Goal: Task Accomplishment & Management: Manage account settings

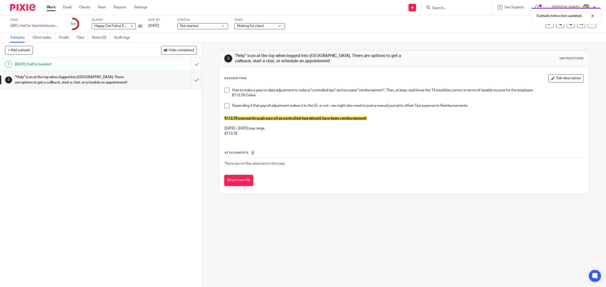
click at [225, 89] on span at bounding box center [227, 90] width 5 height 5
click at [225, 109] on li "Depending if that payroll adjustment makes it to the GL or not - we might also …" at bounding box center [404, 107] width 359 height 8
click at [225, 106] on span at bounding box center [227, 105] width 5 height 5
click at [591, 36] on div at bounding box center [589, 35] width 14 height 6
click at [591, 14] on div at bounding box center [589, 16] width 14 height 6
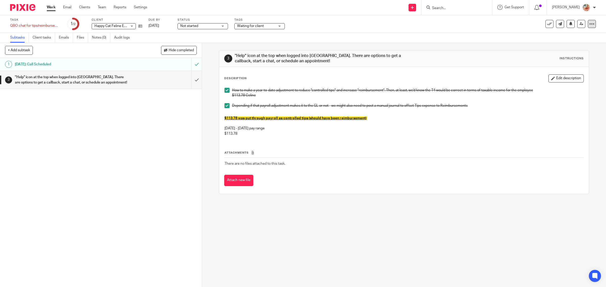
click at [589, 26] on icon at bounding box center [591, 23] width 5 height 5
click at [563, 50] on link "Advanced task editor" at bounding box center [568, 52] width 33 height 4
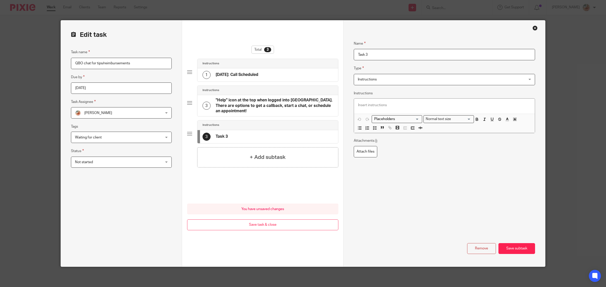
drag, startPoint x: 339, startPoint y: 50, endPoint x: 326, endPoint y: 48, distance: 13.0
click at [326, 48] on form "Edit task Task name QBO chat for tips/reimbursements Due by 2025-07-03 Task Ass…" at bounding box center [303, 143] width 484 height 247
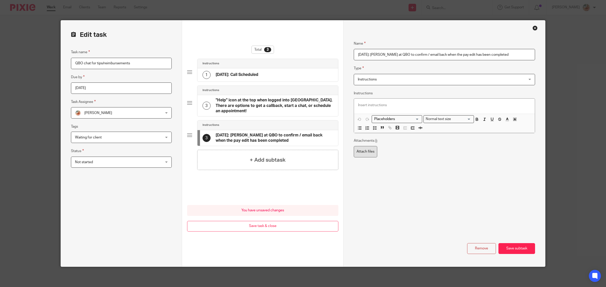
type input "[DATE]: [PERSON_NAME] at QBO to confirm / email back when the pay edit has been…"
click at [366, 157] on label "Attach files" at bounding box center [365, 151] width 23 height 11
type input "C:\fakepath\CAN. CORRECTIONS TEMPLATE (All State except for QUEBEC) - CMH.xlsx"
click at [518, 248] on button "Save subtask" at bounding box center [517, 248] width 37 height 11
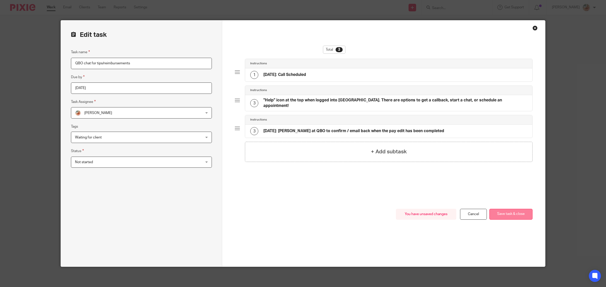
click at [503, 211] on button "Save task & close" at bounding box center [510, 214] width 43 height 11
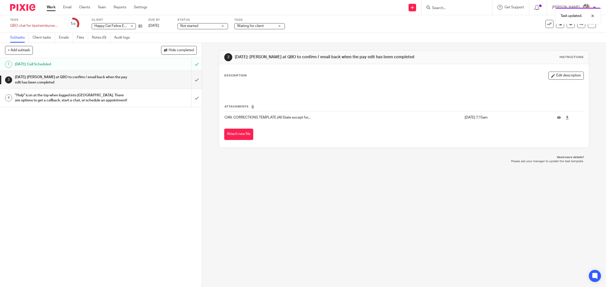
click at [252, 27] on span "Waiting for client" at bounding box center [256, 25] width 38 height 5
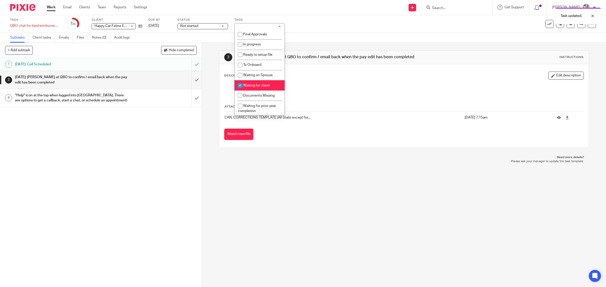
click at [248, 86] on span "Waiting for client" at bounding box center [256, 86] width 27 height 4
checkbox input "false"
click at [253, 43] on span "In progress" at bounding box center [252, 45] width 18 height 4
checkbox input "true"
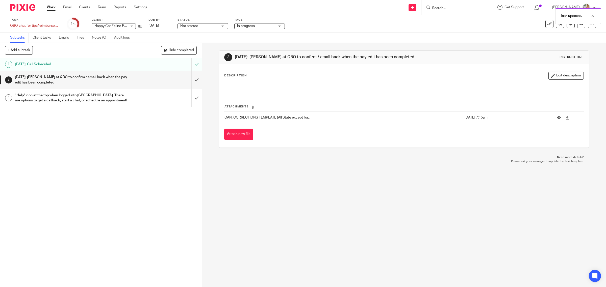
click at [204, 25] on span "Not started" at bounding box center [199, 25] width 38 height 5
click at [195, 43] on span "In progress" at bounding box center [190, 45] width 18 height 4
click at [303, 43] on div "3 Aug 13th: Debra at QBO to confirm / email back when the pay edit has been com…" at bounding box center [404, 99] width 371 height 113
click at [192, 78] on input "submit" at bounding box center [101, 80] width 202 height 18
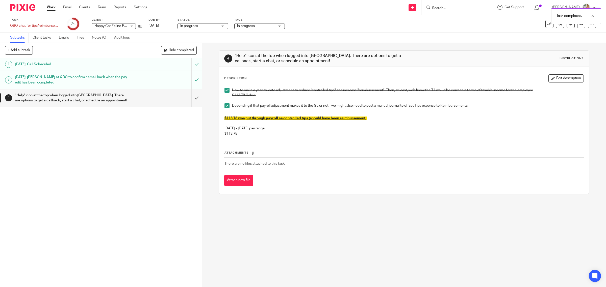
click at [51, 9] on link "Work" at bounding box center [51, 7] width 9 height 5
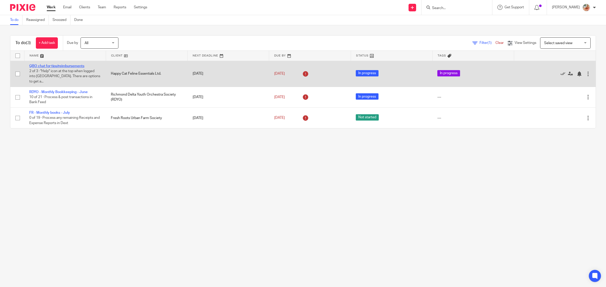
click at [75, 66] on link "QBO chat for tips/reimbursements" at bounding box center [56, 66] width 55 height 4
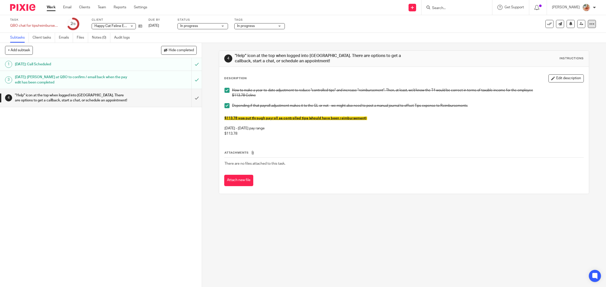
click at [589, 26] on icon at bounding box center [591, 23] width 5 height 5
click at [565, 52] on link "Advanced task editor" at bounding box center [568, 52] width 33 height 4
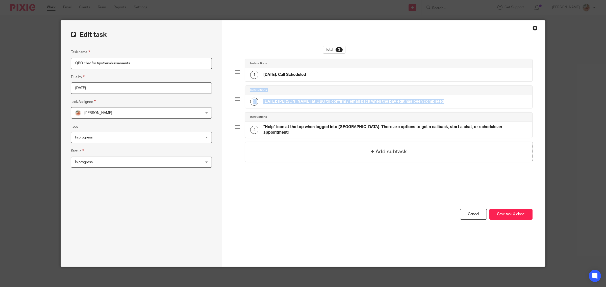
drag, startPoint x: 233, startPoint y: 123, endPoint x: 238, endPoint y: 102, distance: 22.2
click at [238, 102] on div "Total 3 Instructions 1 [DATE]: Call Scheduled Instructions 3 [DATE]: [PERSON_NA…" at bounding box center [383, 143] width 323 height 247
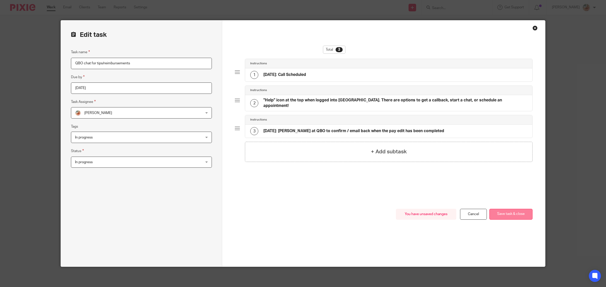
click at [502, 210] on button "Save task & close" at bounding box center [510, 214] width 43 height 11
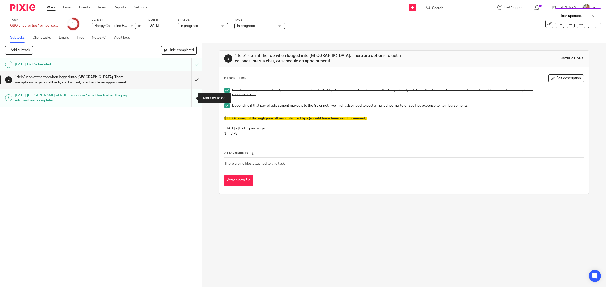
click at [191, 99] on input "submit" at bounding box center [101, 98] width 202 height 18
click at [189, 81] on input "submit" at bounding box center [101, 80] width 202 height 18
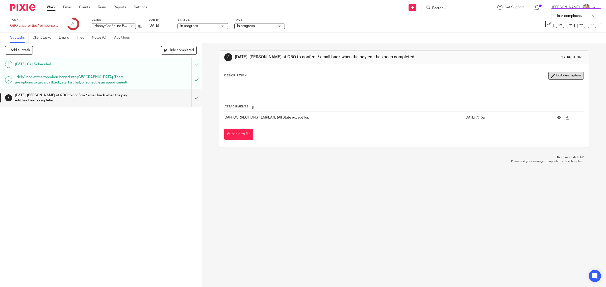
click at [549, 75] on button "Edit description" at bounding box center [566, 76] width 35 height 8
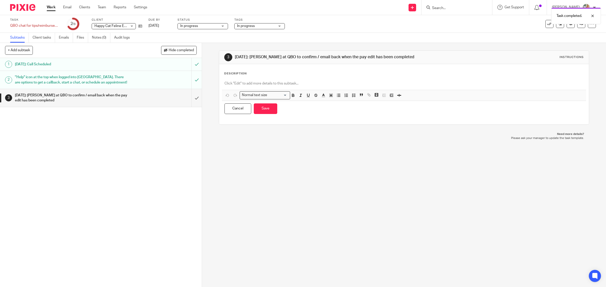
click at [271, 76] on div "Description Normal text size Loading... Remove Edit Insert new video Copy and p…" at bounding box center [404, 94] width 360 height 45
click at [265, 81] on div at bounding box center [404, 84] width 364 height 11
click at [354, 97] on icon "button" at bounding box center [354, 95] width 5 height 5
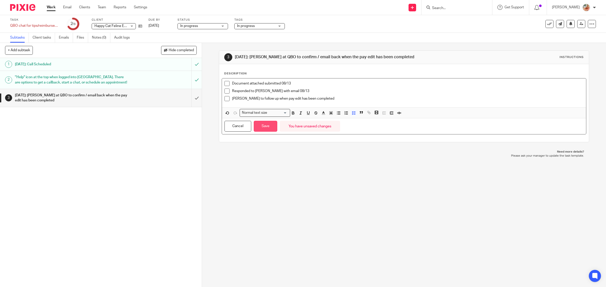
click at [263, 128] on button "Save" at bounding box center [265, 126] width 23 height 11
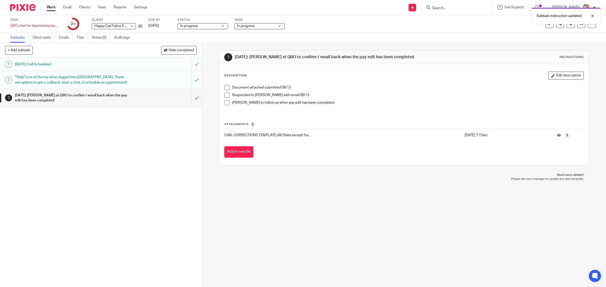
click at [225, 85] on span at bounding box center [227, 87] width 5 height 5
click at [225, 94] on span at bounding box center [227, 95] width 5 height 5
click at [592, 53] on div at bounding box center [589, 54] width 14 height 6
click at [592, 36] on div at bounding box center [589, 35] width 14 height 6
click at [592, 15] on div at bounding box center [589, 16] width 14 height 6
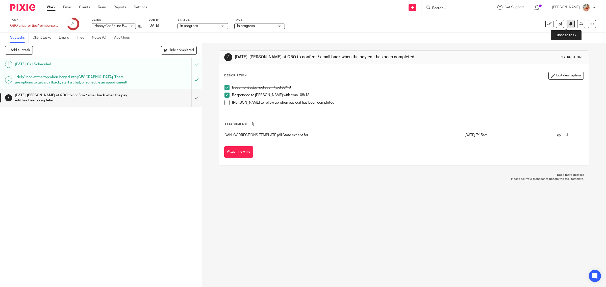
click at [567, 26] on button at bounding box center [571, 24] width 8 height 8
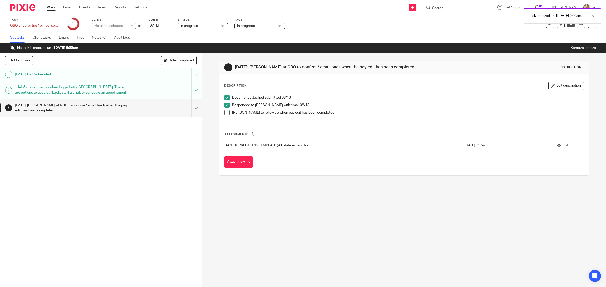
click at [50, 5] on link "Work" at bounding box center [51, 7] width 9 height 5
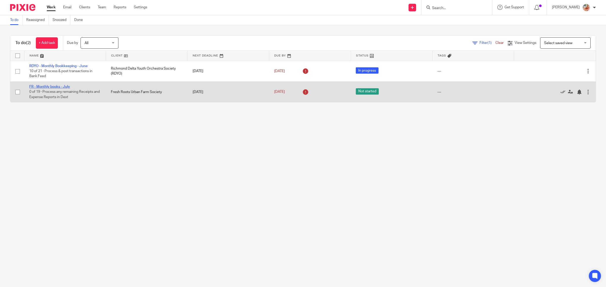
click at [57, 87] on link "FR - Monthly books - July" at bounding box center [49, 87] width 41 height 4
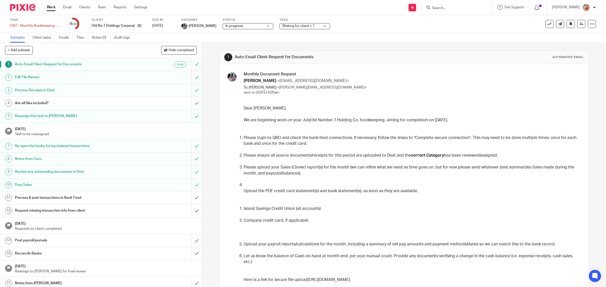
scroll to position [35, 0]
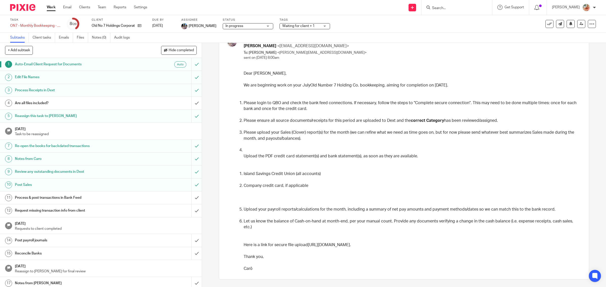
drag, startPoint x: 52, startPoint y: 8, endPoint x: 61, endPoint y: 9, distance: 9.2
click at [52, 8] on link "Work" at bounding box center [51, 7] width 9 height 5
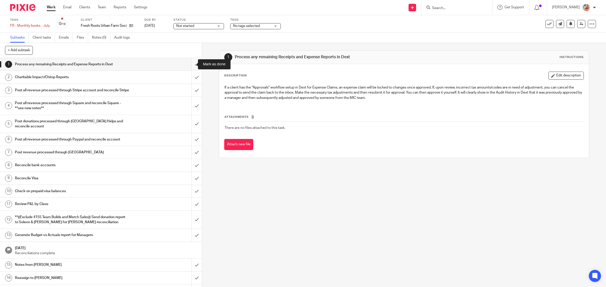
click at [188, 63] on input "submit" at bounding box center [101, 64] width 202 height 13
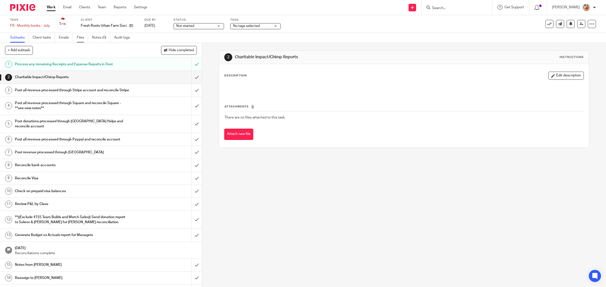
click at [83, 39] on link "Files" at bounding box center [82, 38] width 11 height 10
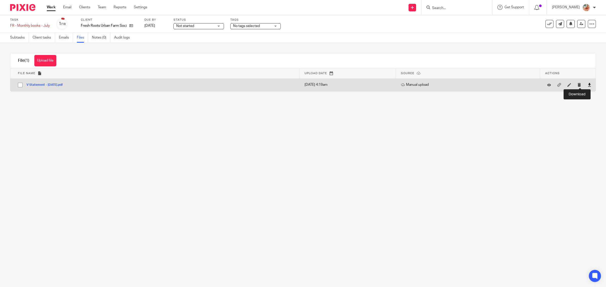
click at [588, 85] on icon at bounding box center [590, 85] width 4 height 4
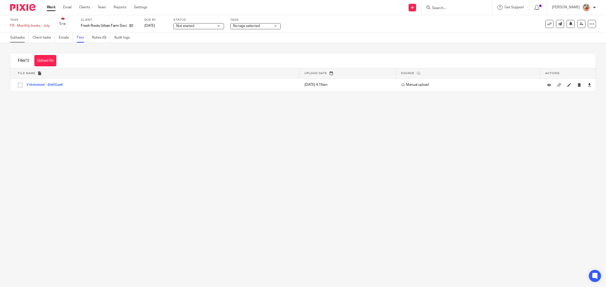
click at [20, 37] on link "Subtasks" at bounding box center [19, 38] width 19 height 10
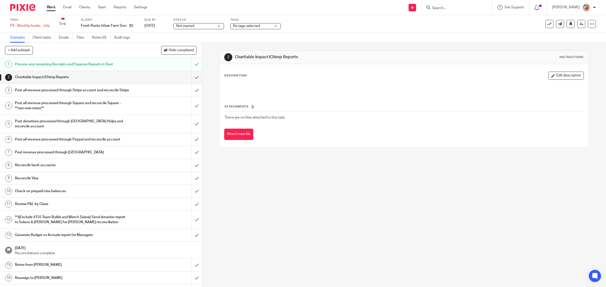
scroll to position [42, 0]
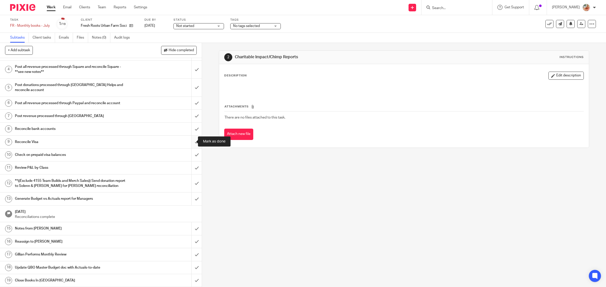
click at [190, 142] on input "submit" at bounding box center [101, 142] width 202 height 13
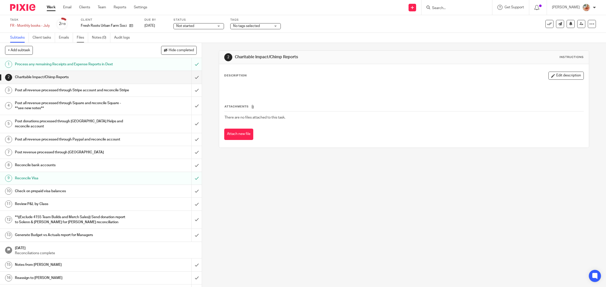
drag, startPoint x: 82, startPoint y: 39, endPoint x: 89, endPoint y: 40, distance: 6.6
click at [82, 39] on link "Files" at bounding box center [82, 38] width 11 height 10
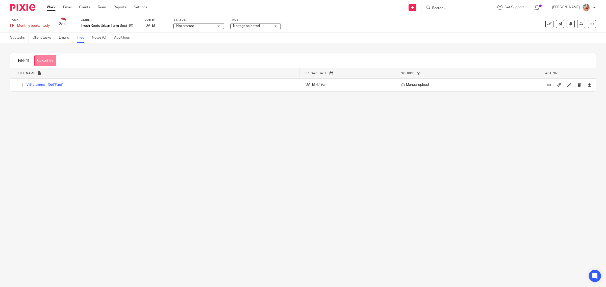
click at [50, 62] on button "Upload file" at bounding box center [45, 60] width 22 height 11
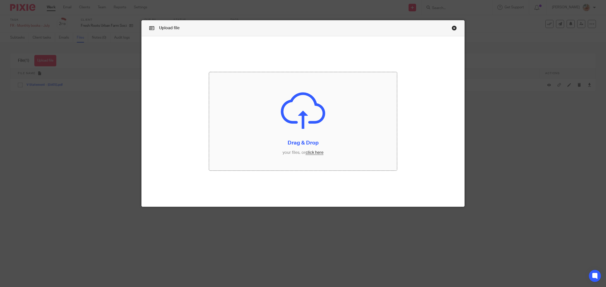
click at [312, 151] on input "file" at bounding box center [303, 121] width 188 height 99
click at [320, 156] on input "file" at bounding box center [303, 121] width 188 height 99
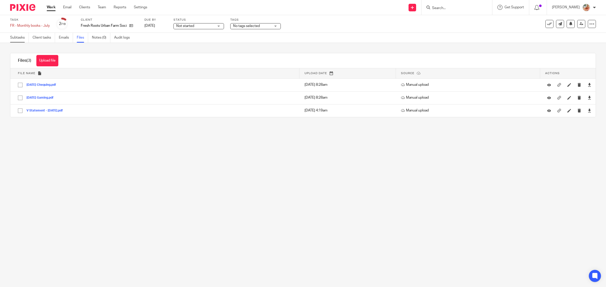
click at [17, 40] on link "Subtasks" at bounding box center [19, 38] width 19 height 10
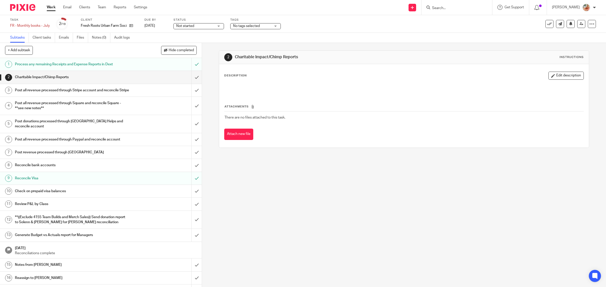
click at [104, 80] on h1 "Charitable Impact/Chimp Reports" at bounding box center [72, 77] width 114 height 8
click at [187, 80] on input "submit" at bounding box center [101, 77] width 202 height 13
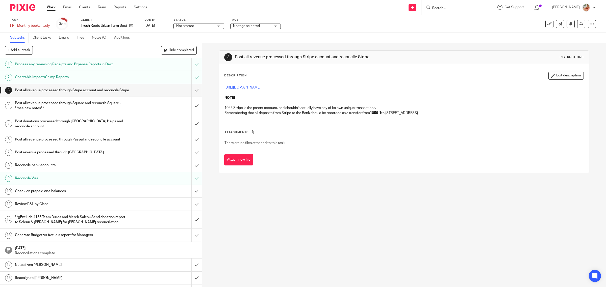
click at [63, 169] on h1 "Reconcile bank accounts" at bounding box center [72, 166] width 114 height 8
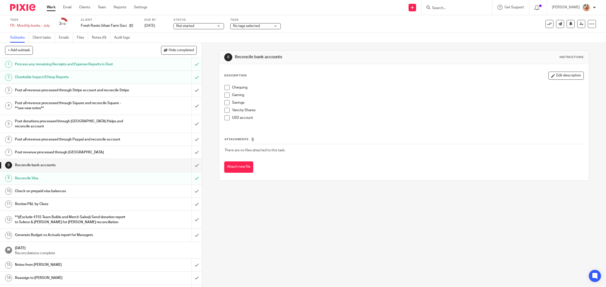
click at [225, 95] on span at bounding box center [227, 95] width 5 height 5
click at [225, 116] on span at bounding box center [227, 117] width 5 height 5
click at [225, 109] on span at bounding box center [227, 110] width 5 height 5
click at [225, 102] on span at bounding box center [227, 102] width 5 height 5
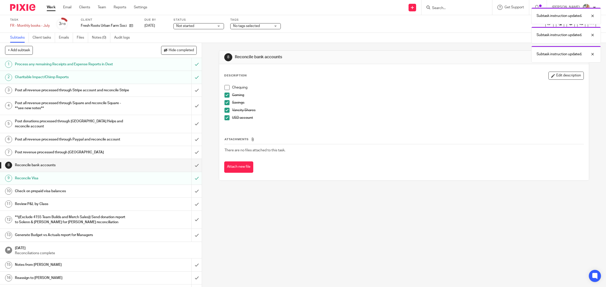
click at [225, 85] on span at bounding box center [227, 87] width 5 height 5
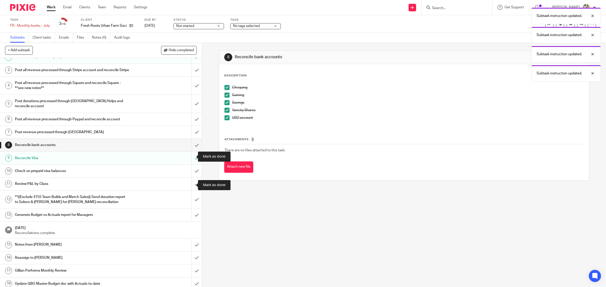
scroll to position [42, 0]
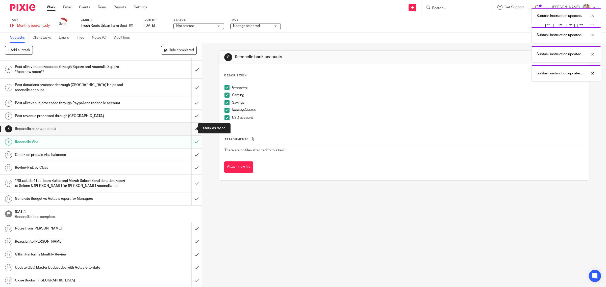
click at [189, 127] on input "submit" at bounding box center [101, 129] width 202 height 13
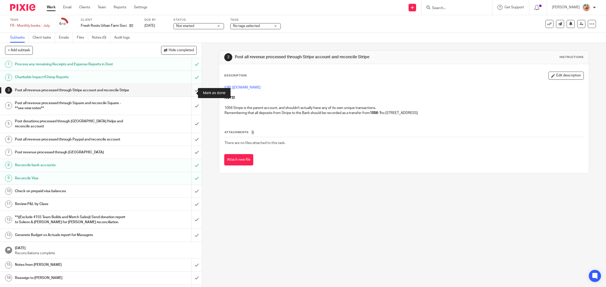
click at [189, 89] on input "submit" at bounding box center [101, 90] width 202 height 13
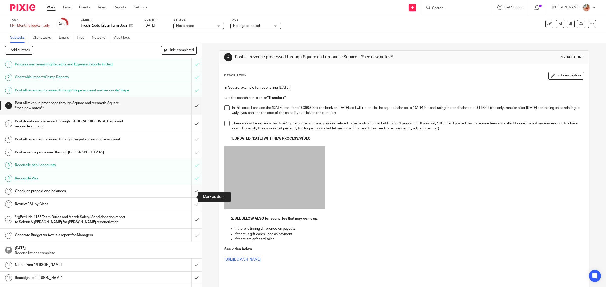
click at [190, 196] on input "submit" at bounding box center [101, 191] width 202 height 13
click at [187, 159] on input "submit" at bounding box center [101, 152] width 202 height 13
click at [188, 129] on input "submit" at bounding box center [101, 124] width 202 height 18
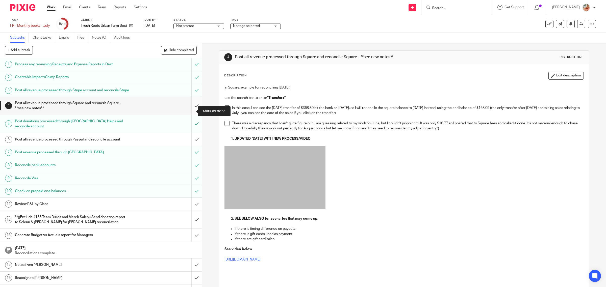
click at [192, 110] on input "submit" at bounding box center [101, 106] width 202 height 18
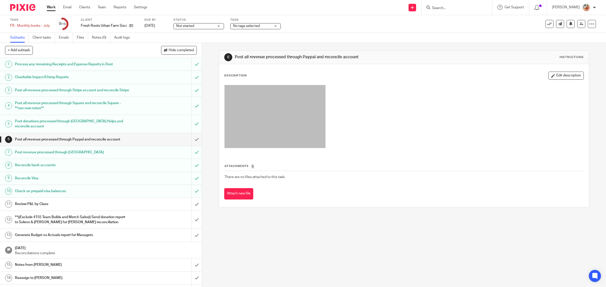
scroll to position [42, 0]
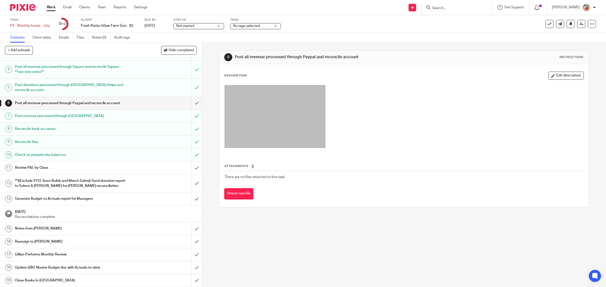
click at [56, 226] on h1 "Notes from [PERSON_NAME]" at bounding box center [72, 229] width 114 height 8
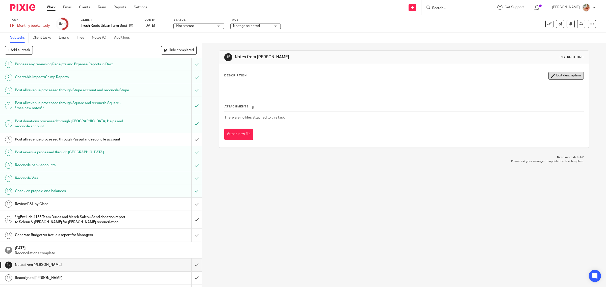
click at [553, 76] on button "Edit description" at bounding box center [566, 76] width 35 height 8
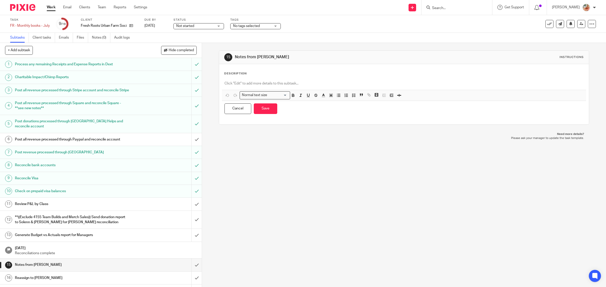
click at [278, 87] on div at bounding box center [404, 84] width 364 height 11
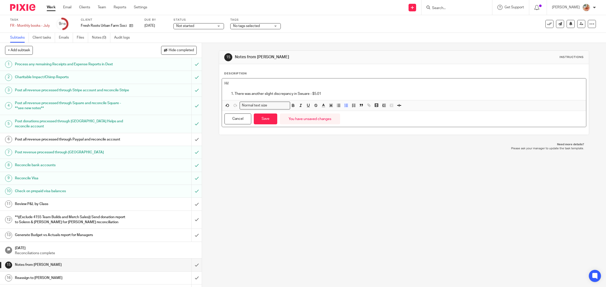
click at [300, 94] on p "There was another slight discrepancy in Swuare - $5.01" at bounding box center [409, 93] width 349 height 5
click at [334, 95] on p "There was another slight discrepancy in Square - $5.01" at bounding box center [409, 93] width 349 height 5
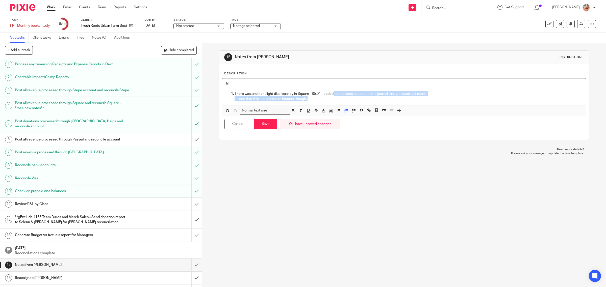
drag, startPoint x: 330, startPoint y: 97, endPoint x: 300, endPoint y: 102, distance: 30.4
click at [309, 99] on li "There was another slight discrepancy in Square - $5.01 - coded to the same acco…" at bounding box center [409, 96] width 349 height 10
click at [297, 103] on div "Hi! There was another slight discrepancy in Square - $5.01 - coded to the same …" at bounding box center [404, 92] width 364 height 27
drag, startPoint x: 324, startPoint y: 99, endPoint x: 332, endPoint y: 99, distance: 8.1
click at [332, 99] on p "Its odd that this has started to happen though.." at bounding box center [409, 98] width 349 height 5
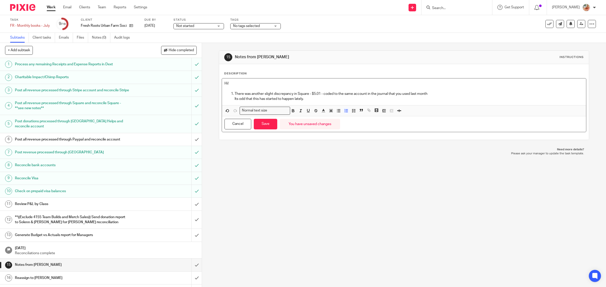
click at [230, 81] on p "Hi!" at bounding box center [404, 83] width 359 height 5
click at [260, 123] on button "Save" at bounding box center [265, 124] width 23 height 11
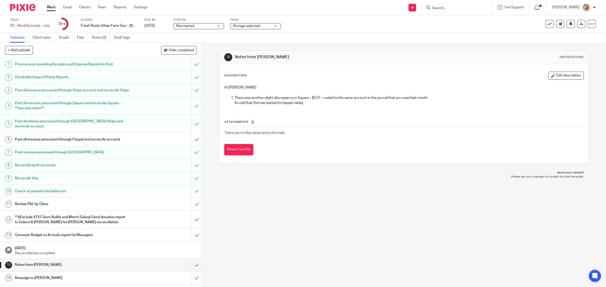
click at [556, 77] on button "Edit description" at bounding box center [566, 76] width 35 height 8
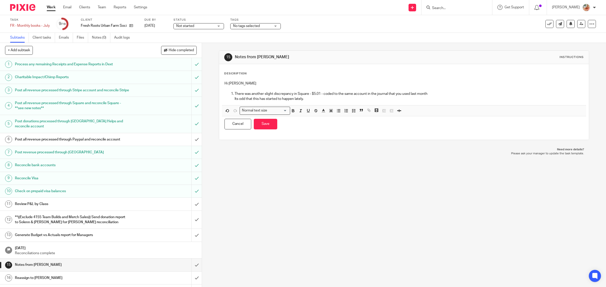
click at [375, 95] on p "There was another slight discrepancy in Square - $5.01 - coded to the same acco…" at bounding box center [409, 93] width 349 height 5
click at [259, 127] on button "Save" at bounding box center [265, 124] width 23 height 11
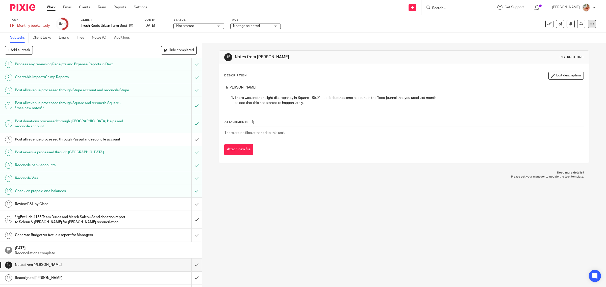
click at [588, 27] on div at bounding box center [592, 24] width 8 height 8
click at [568, 42] on link "Advanced task editor" at bounding box center [571, 44] width 33 height 4
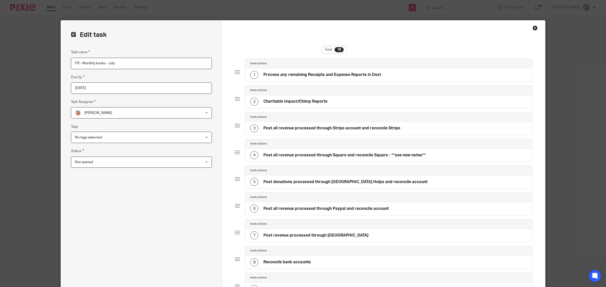
click at [533, 30] on div "Close this dialog window" at bounding box center [535, 28] width 5 height 5
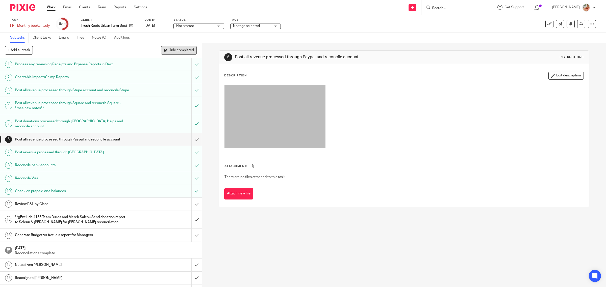
click at [174, 48] on span "Hide completed" at bounding box center [181, 50] width 25 height 4
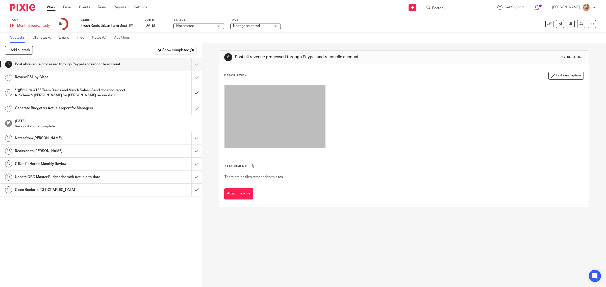
click at [53, 10] on link "Work" at bounding box center [51, 7] width 9 height 5
click at [52, 9] on link "Work" at bounding box center [51, 7] width 9 height 5
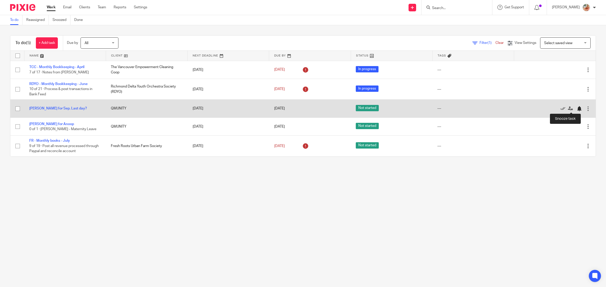
click at [577, 111] on div at bounding box center [579, 108] width 5 height 5
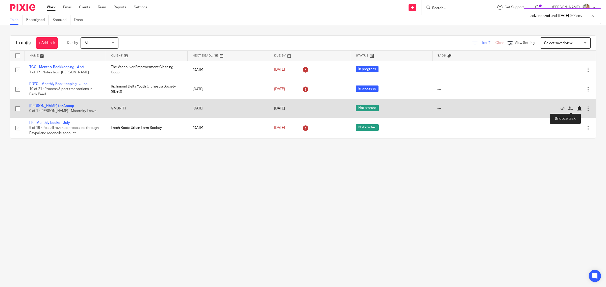
click at [577, 109] on div at bounding box center [579, 108] width 5 height 5
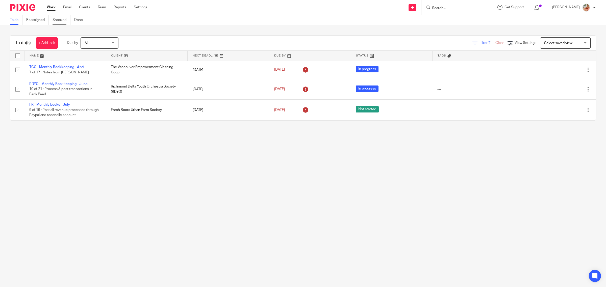
click at [57, 18] on link "Snoozed" at bounding box center [62, 20] width 18 height 10
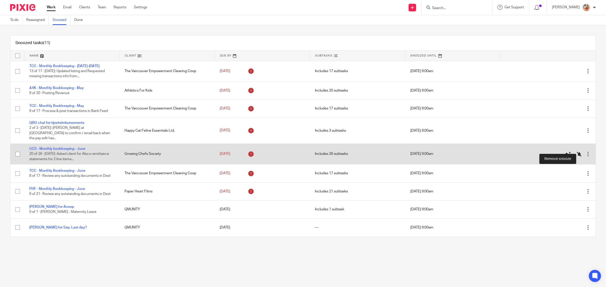
click at [577, 152] on icon at bounding box center [579, 154] width 5 height 5
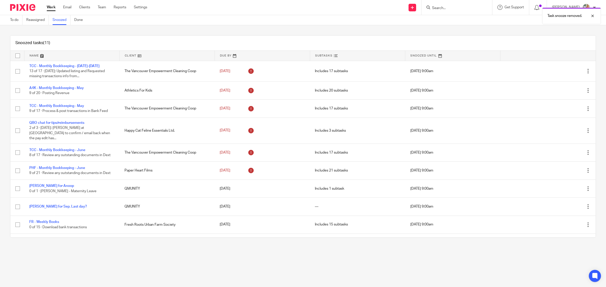
drag, startPoint x: 48, startPoint y: 5, endPoint x: 61, endPoint y: 12, distance: 14.4
click at [48, 5] on link "Work" at bounding box center [51, 7] width 9 height 5
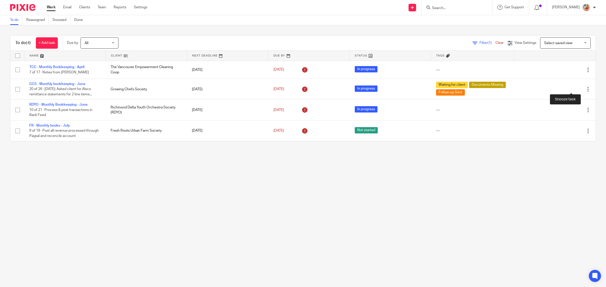
drag, startPoint x: 570, startPoint y: 89, endPoint x: 564, endPoint y: 95, distance: 8.6
click at [577, 89] on div at bounding box center [579, 89] width 5 height 5
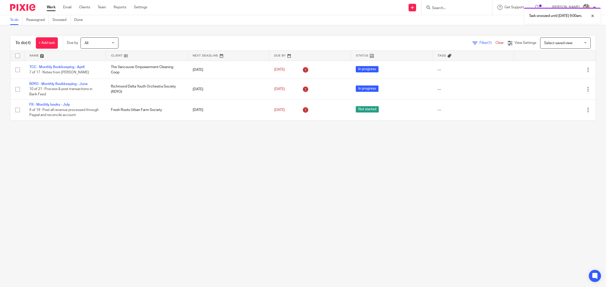
click at [256, 185] on main "To do Reassigned Snoozed Done To do (4) + Add task Due by All All Today Tomorro…" at bounding box center [303, 143] width 606 height 287
